Goal: Understand process/instructions: Learn how to perform a task or action

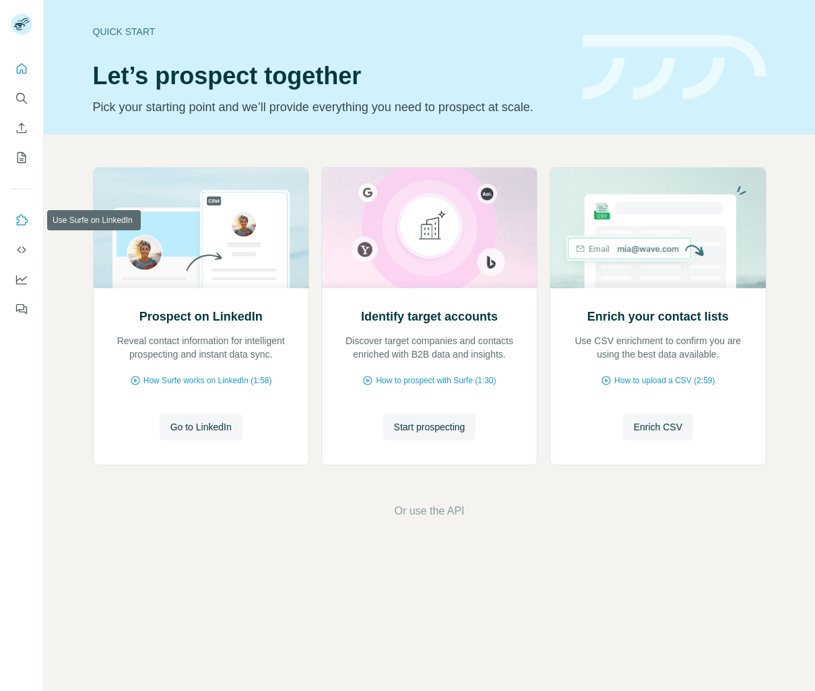
click at [24, 218] on icon "Use Surfe on LinkedIn" at bounding box center [21, 220] width 13 height 13
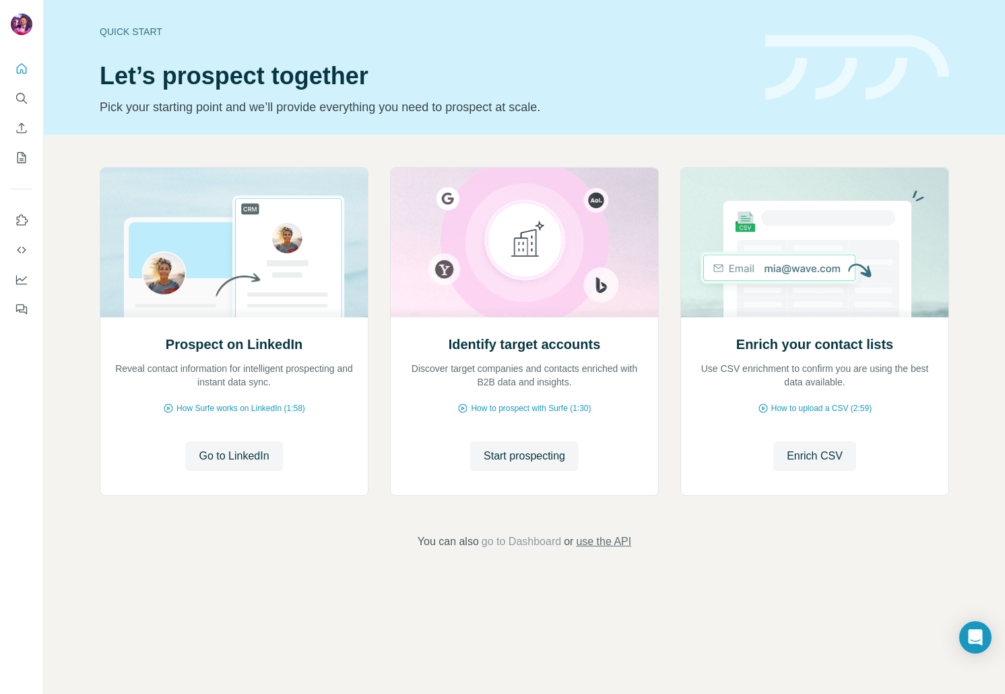
click at [611, 544] on span "use the API" at bounding box center [603, 541] width 55 height 16
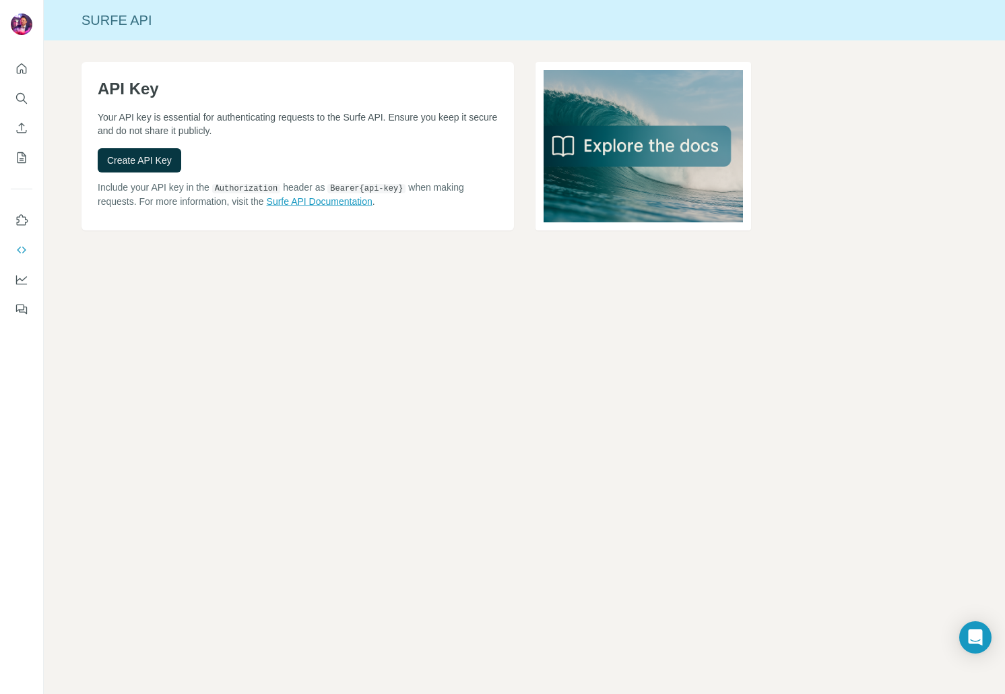
click at [368, 205] on link "Surfe API Documentation" at bounding box center [320, 201] width 106 height 11
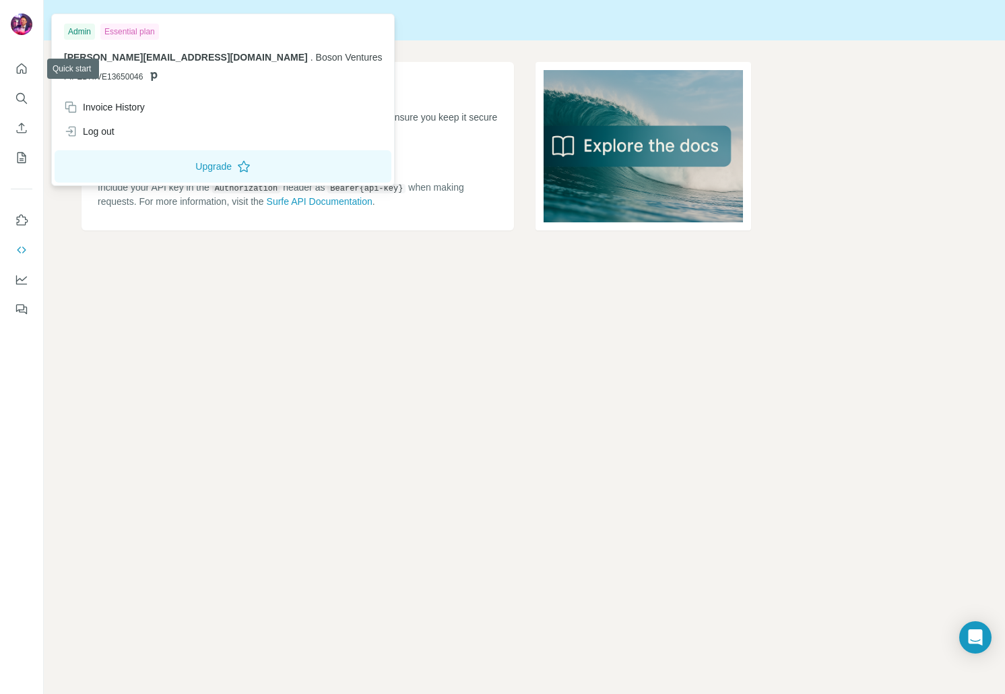
click at [24, 24] on img at bounding box center [22, 24] width 22 height 22
click at [237, 168] on icon at bounding box center [243, 166] width 13 height 13
click at [814, 418] on div "Surfe API API Key Your API key is essential for authenticating requests to the …" at bounding box center [524, 347] width 961 height 694
